Goal: Information Seeking & Learning: Compare options

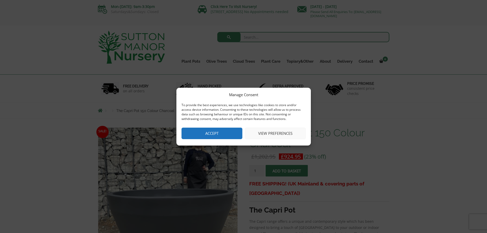
click at [226, 129] on button "Accept" at bounding box center [212, 134] width 61 height 12
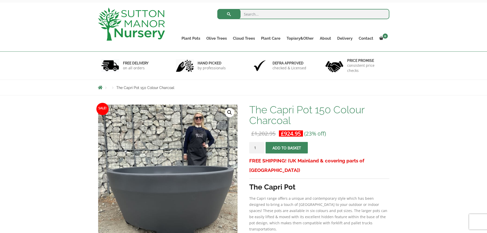
scroll to position [102, 0]
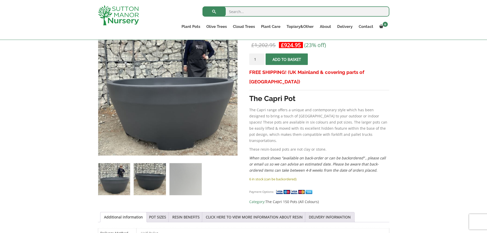
click at [150, 183] on img at bounding box center [150, 179] width 32 height 32
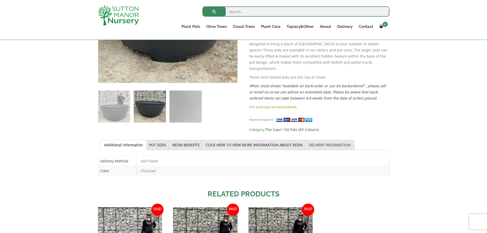
scroll to position [179, 0]
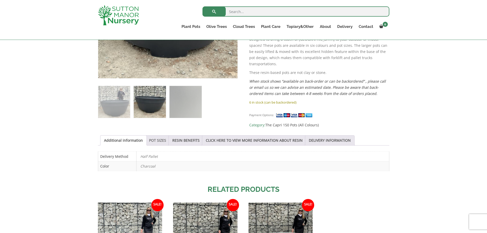
click at [152, 138] on link "POT SIZES" at bounding box center [157, 141] width 17 height 10
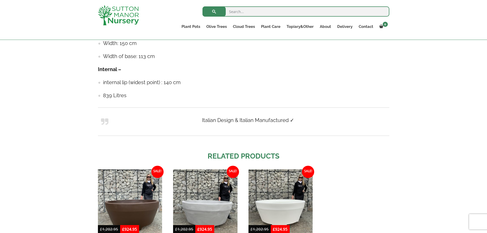
scroll to position [435, 0]
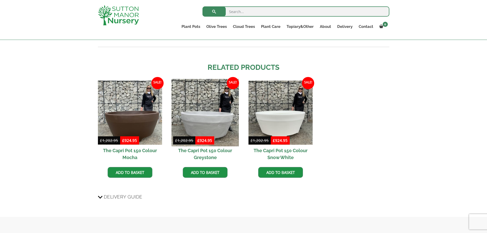
click at [200, 114] on img at bounding box center [206, 113] width 68 height 68
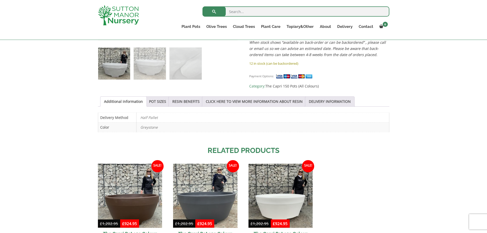
scroll to position [281, 0]
